Goal: Task Accomplishment & Management: Manage account settings

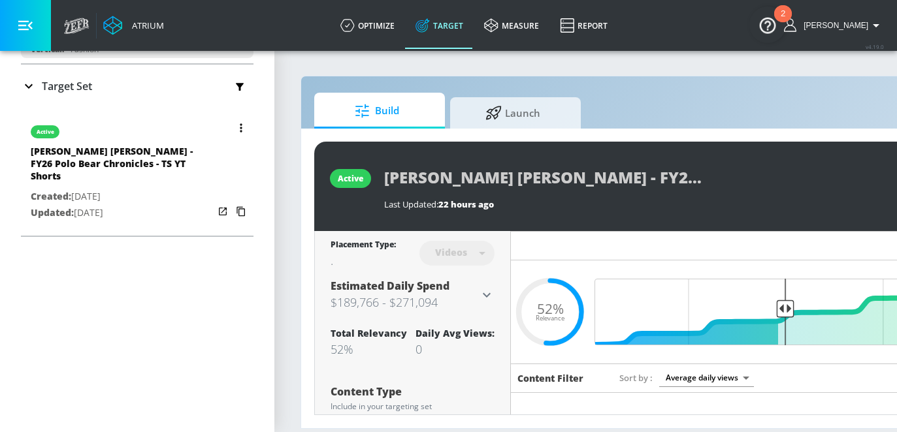
scroll to position [200, 0]
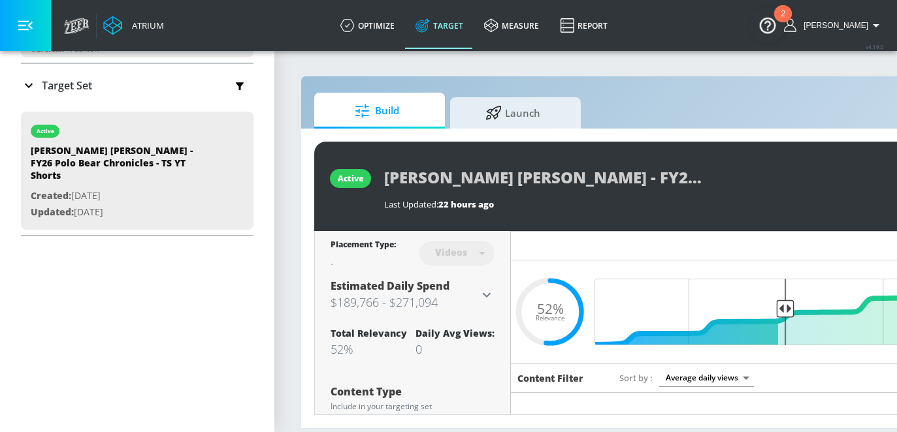
click at [89, 86] on p "Target Set" at bounding box center [67, 85] width 50 height 14
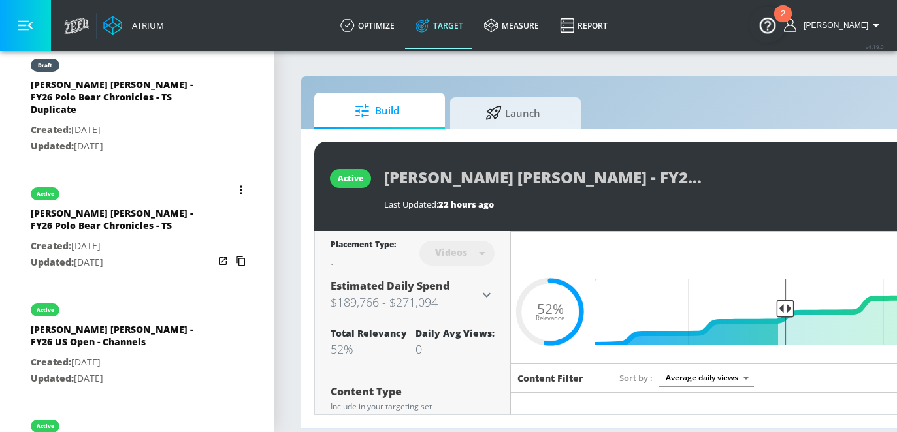
scroll to position [513, 0]
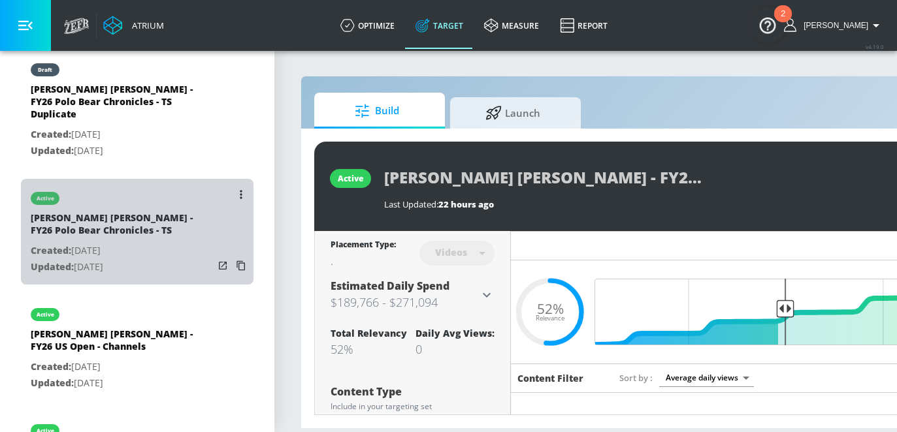
click at [129, 243] on p "Created: Aug. 13, 2025" at bounding box center [122, 251] width 183 height 16
type input "[PERSON_NAME] [PERSON_NAME] - FY26 Polo Bear Chronicles - TS"
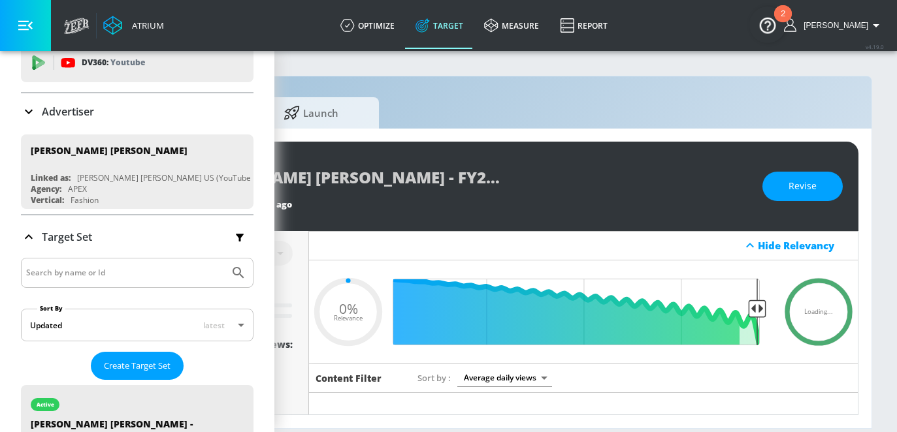
type input "0.52"
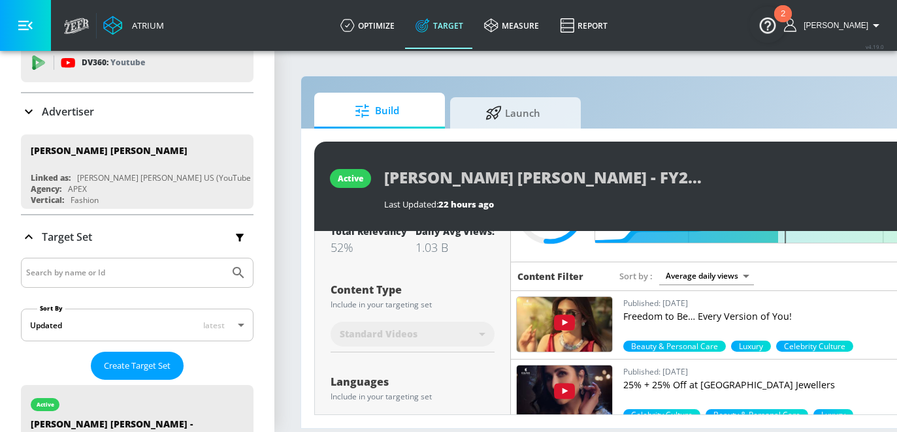
scroll to position [94, 0]
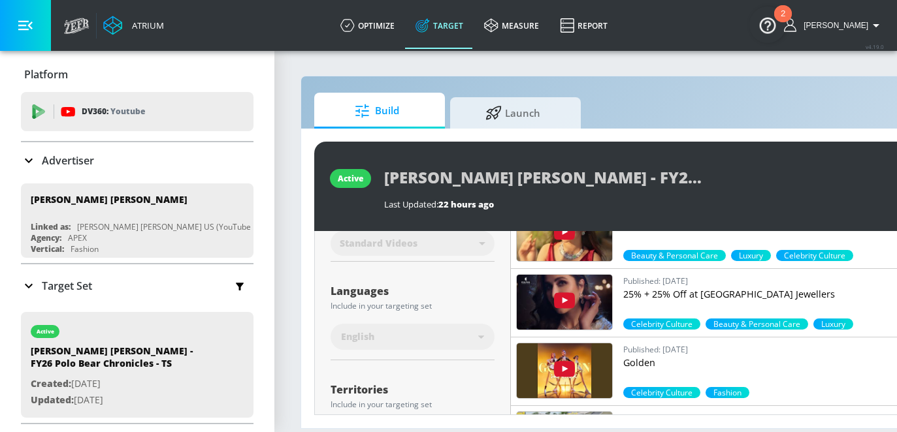
scroll to position [193, 0]
